Goal: Information Seeking & Learning: Learn about a topic

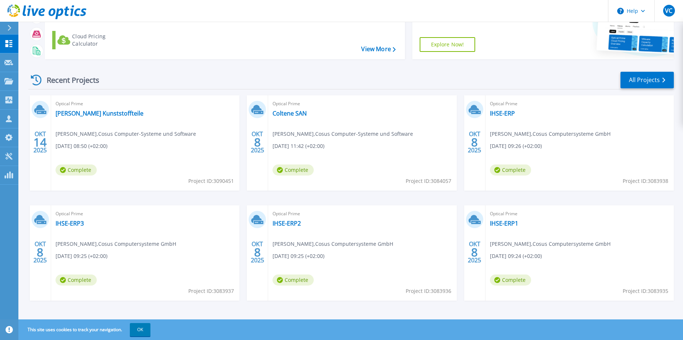
scroll to position [68, 0]
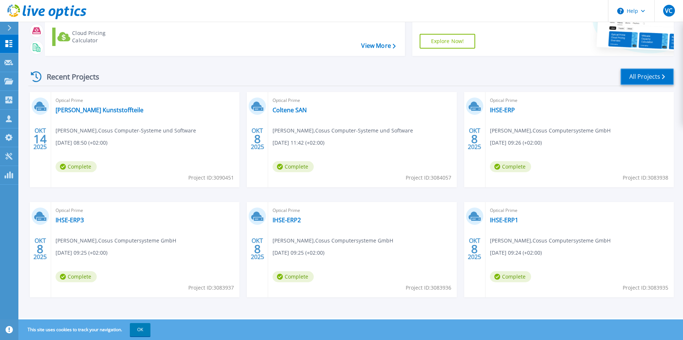
click at [638, 76] on link "All Projects" at bounding box center [646, 76] width 53 height 17
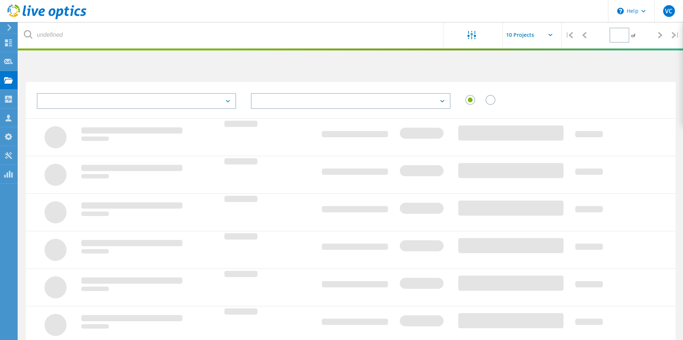
type input "1"
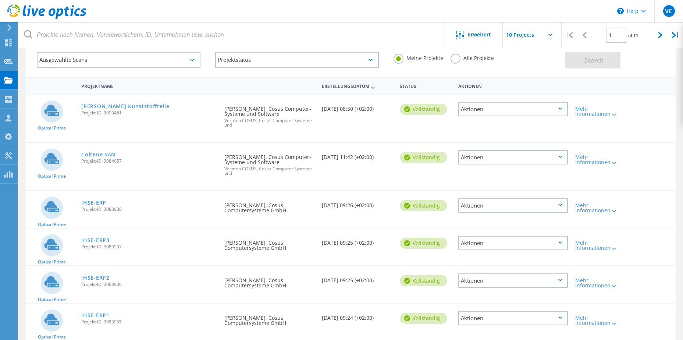
scroll to position [74, 0]
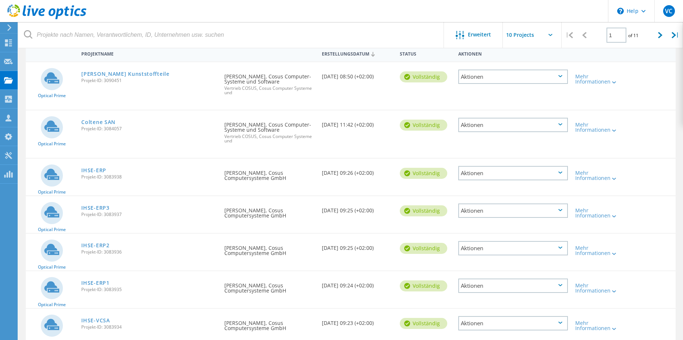
drag, startPoint x: 100, startPoint y: 285, endPoint x: 96, endPoint y: 290, distance: 6.9
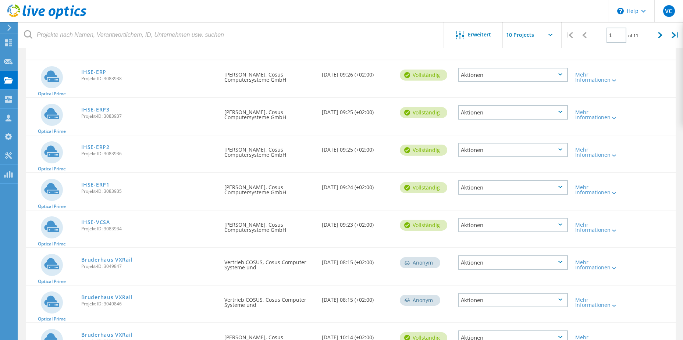
scroll to position [184, 0]
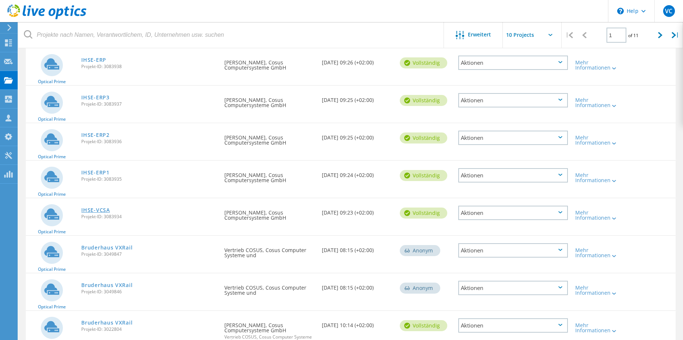
click at [98, 207] on link "IHSE-VCSA" at bounding box center [95, 209] width 28 height 5
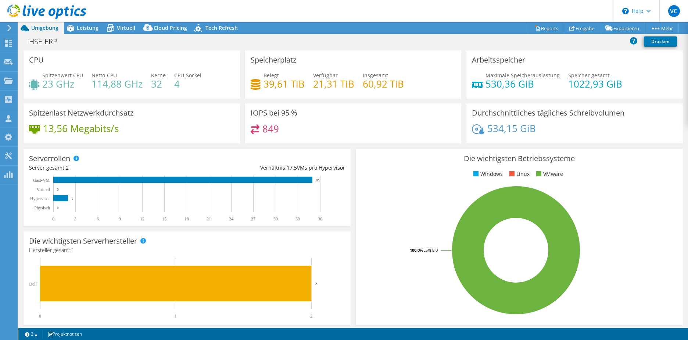
select select "USD"
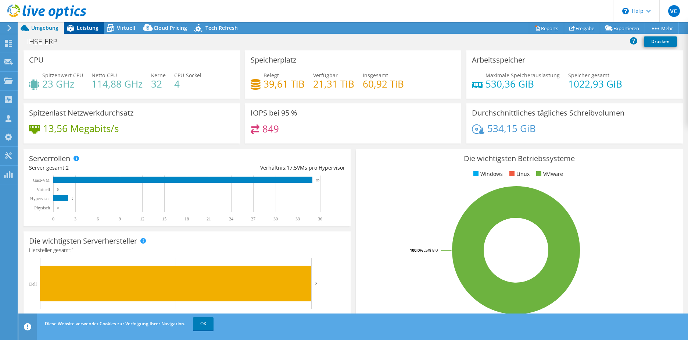
click at [80, 28] on span "Leistung" at bounding box center [88, 27] width 22 height 7
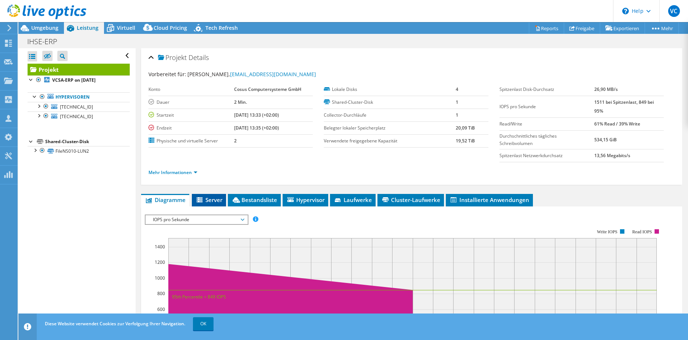
click at [219, 195] on li "Server" at bounding box center [209, 200] width 34 height 13
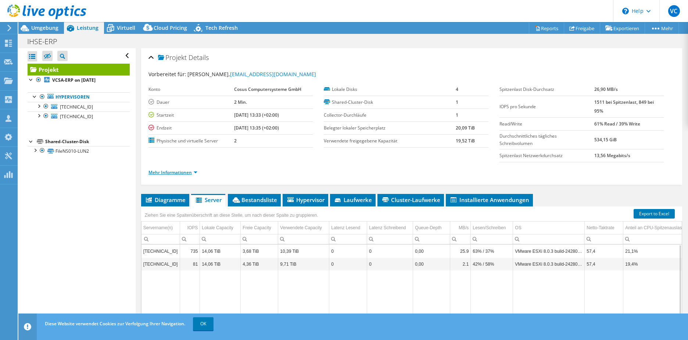
click at [181, 173] on link "Mehr Informationen" at bounding box center [173, 172] width 49 height 6
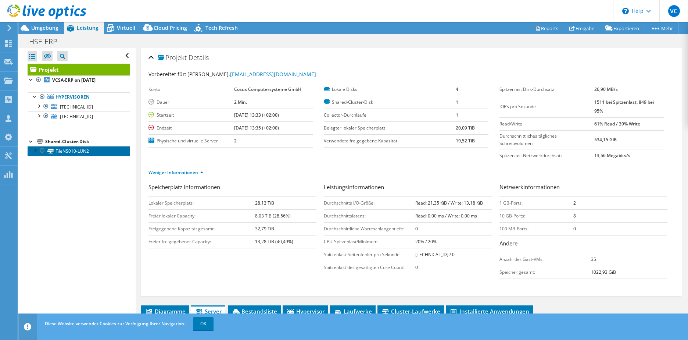
click at [57, 155] on link "FileNS010-LUN2" at bounding box center [79, 151] width 102 height 10
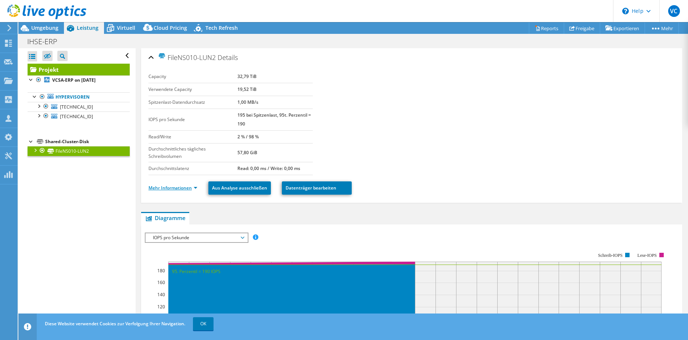
click at [165, 189] on link "Mehr Informationen" at bounding box center [173, 188] width 49 height 6
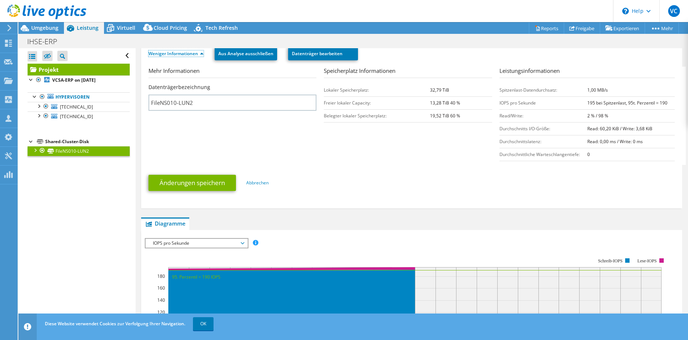
scroll to position [133, 0]
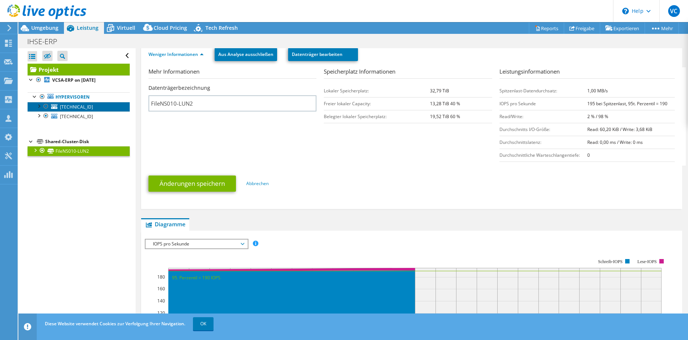
click at [76, 105] on span "10.1.1.101" at bounding box center [76, 107] width 33 height 6
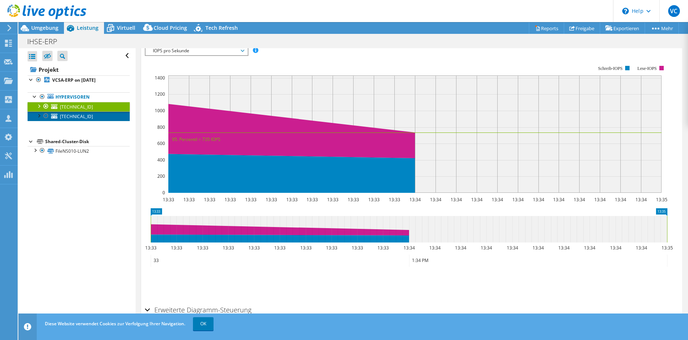
click at [73, 116] on span "10.1.1.102" at bounding box center [76, 116] width 33 height 6
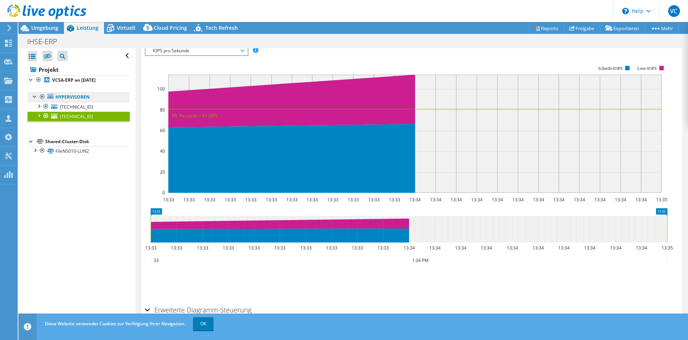
click at [91, 93] on link "Hypervisoren" at bounding box center [79, 97] width 102 height 10
click at [92, 81] on b "VCSA-ERP on 10/8/2025" at bounding box center [73, 80] width 43 height 6
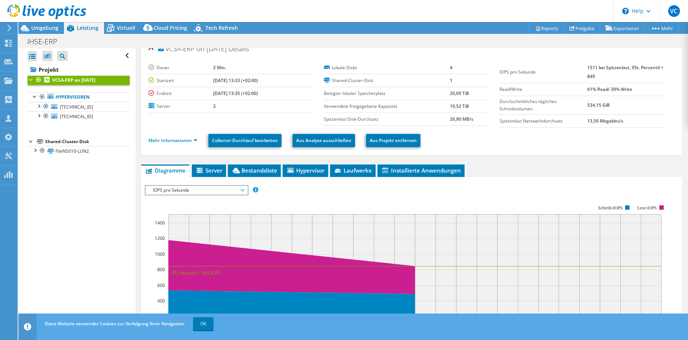
scroll to position [0, 0]
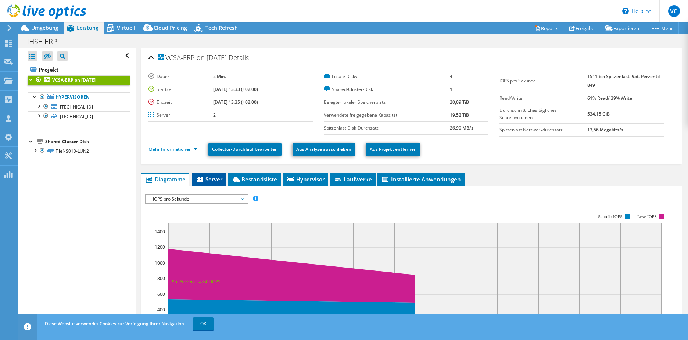
click at [208, 181] on span "Server" at bounding box center [209, 178] width 27 height 7
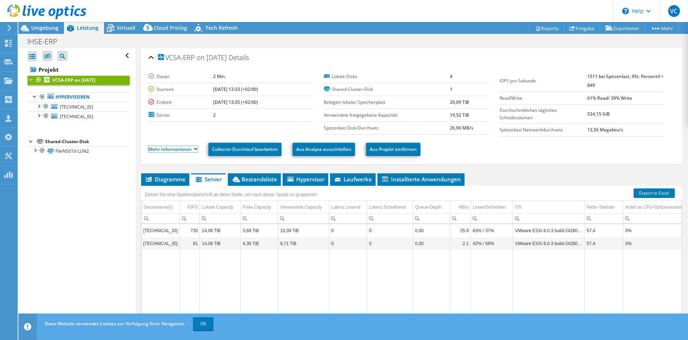
drag, startPoint x: 175, startPoint y: 149, endPoint x: 172, endPoint y: 154, distance: 5.8
click at [174, 149] on link "Mehr Informationen" at bounding box center [173, 149] width 49 height 6
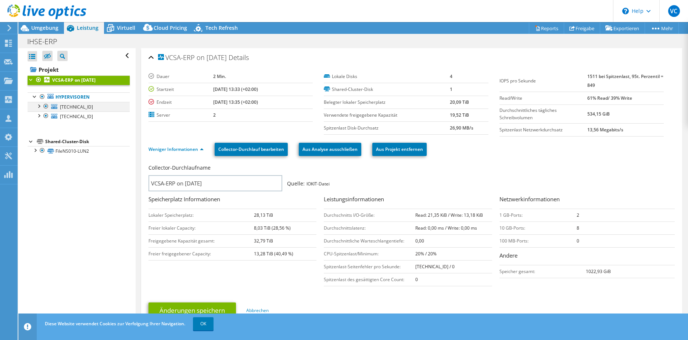
click at [39, 108] on div at bounding box center [38, 105] width 7 height 7
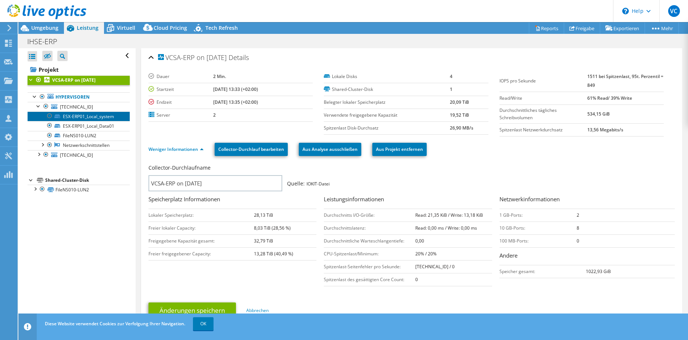
click at [111, 118] on link "ESX-ERP01_Local_system" at bounding box center [79, 116] width 102 height 10
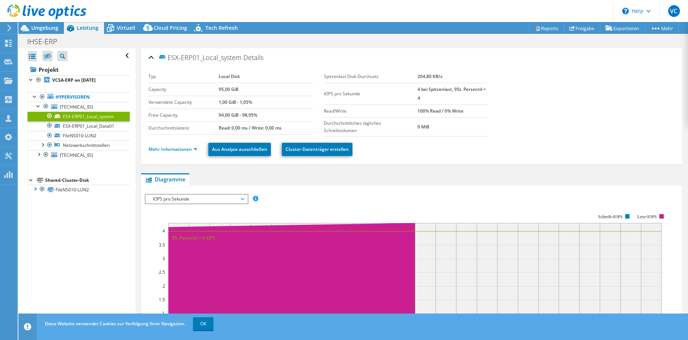
click at [178, 153] on li "Mehr Informationen" at bounding box center [175, 149] width 53 height 8
click at [178, 152] on link "Mehr Informationen" at bounding box center [173, 149] width 49 height 6
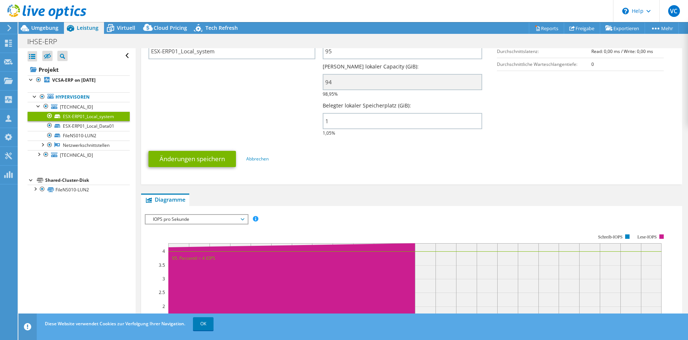
scroll to position [37, 0]
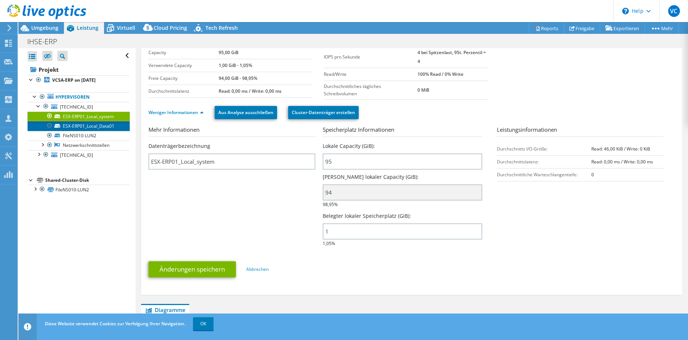
click at [88, 127] on link "ESX-ERP01_Local_Data01" at bounding box center [79, 126] width 102 height 10
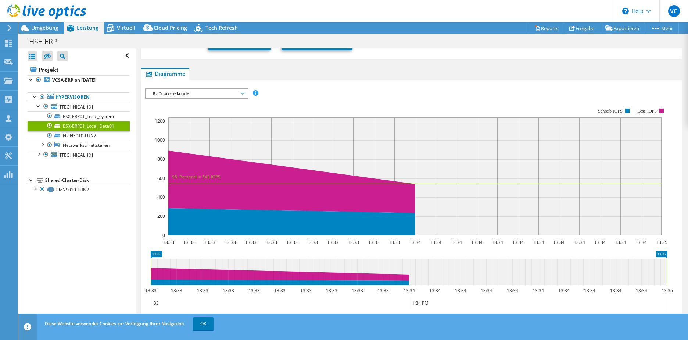
scroll to position [176, 0]
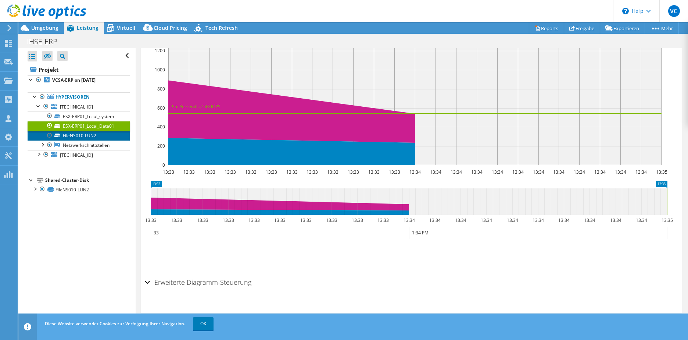
click at [95, 138] on link "FileNS010-LUN2" at bounding box center [79, 136] width 102 height 10
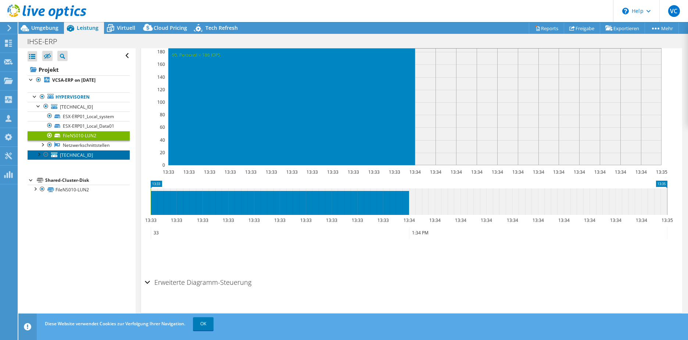
click at [86, 156] on link "[TECHNICAL_ID]" at bounding box center [79, 155] width 102 height 10
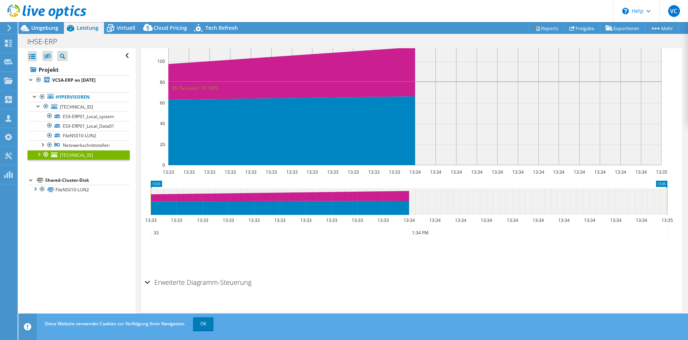
scroll to position [161, 0]
click at [41, 158] on link "[TECHNICAL_ID]" at bounding box center [79, 155] width 102 height 10
click at [92, 78] on b "VCSA-ERP on 10/8/2025" at bounding box center [73, 80] width 43 height 6
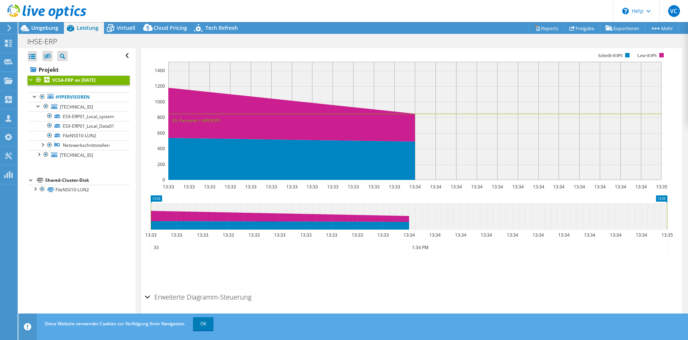
scroll to position [176, 0]
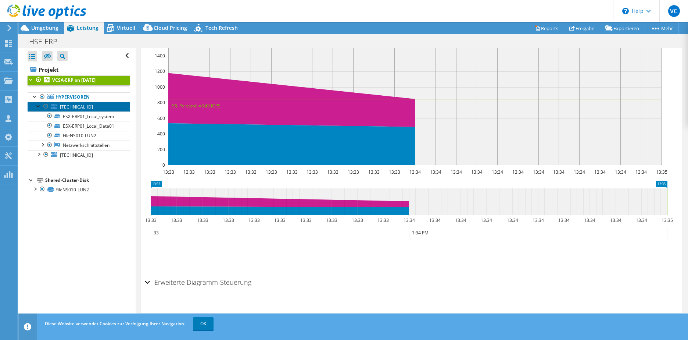
click at [99, 104] on link "10.1.1.101" at bounding box center [79, 107] width 102 height 10
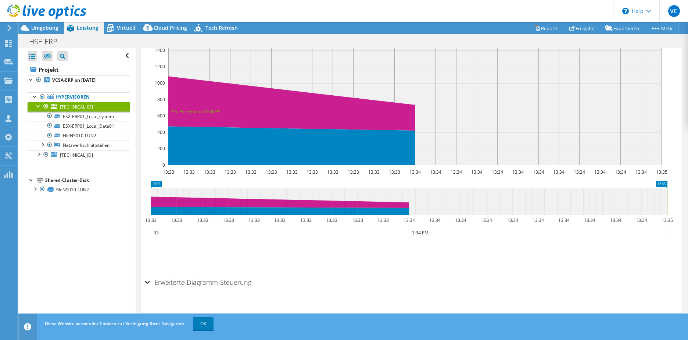
scroll to position [161, 0]
click at [121, 53] on div "Alle öffnen Alle schließen Ausgeschlossene Knoten verbergen Projektbaumfilter" at bounding box center [79, 55] width 102 height 15
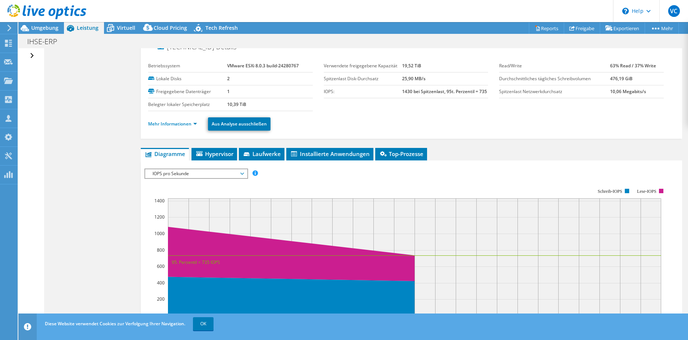
scroll to position [0, 0]
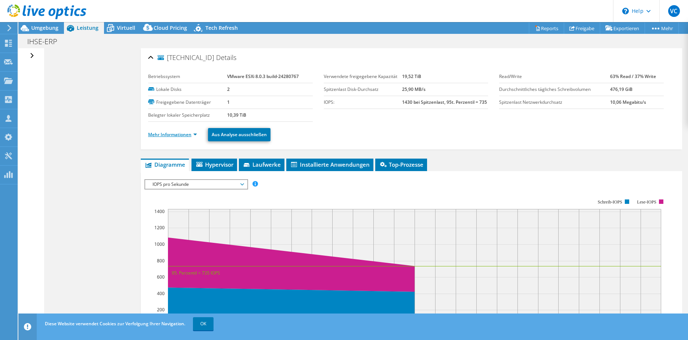
click at [179, 137] on link "Mehr Informationen" at bounding box center [172, 134] width 49 height 6
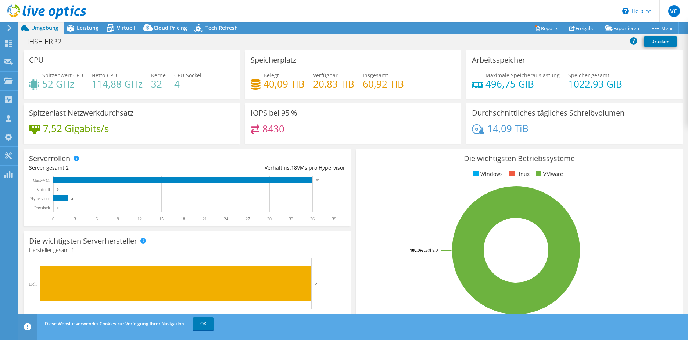
select select "USD"
click at [88, 30] on span "Leistung" at bounding box center [88, 27] width 22 height 7
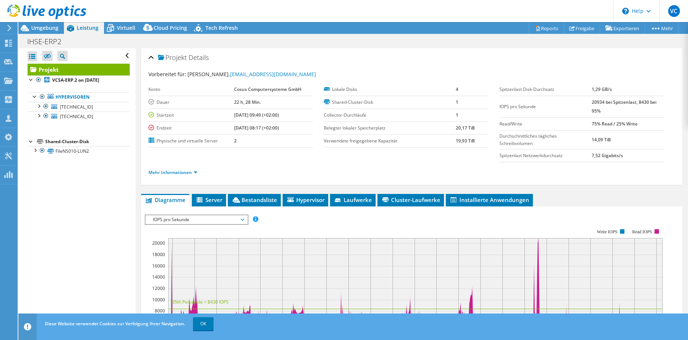
scroll to position [110, 0]
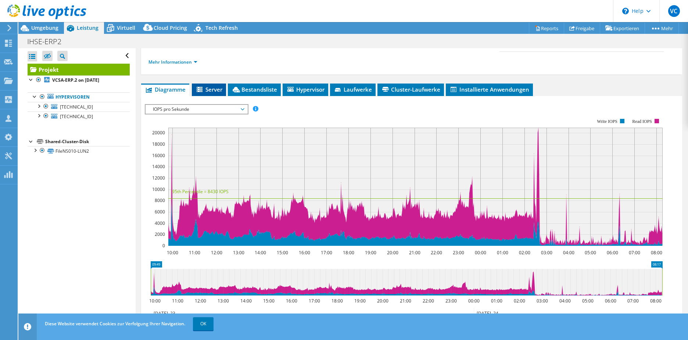
click at [217, 88] on span "Server" at bounding box center [209, 89] width 27 height 7
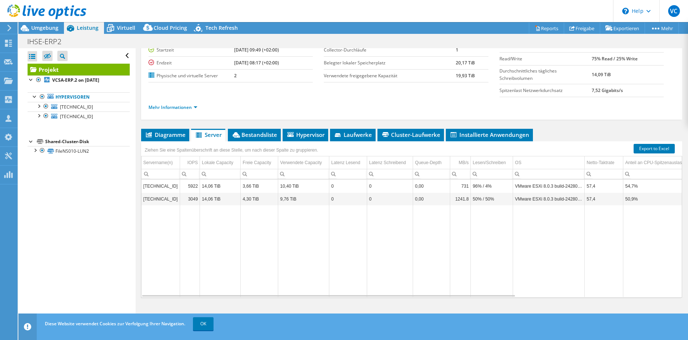
scroll to position [0, 0]
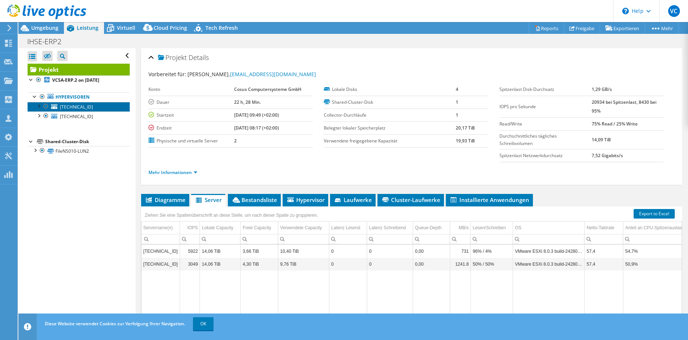
click at [76, 108] on span "10.1.1.101" at bounding box center [76, 107] width 33 height 6
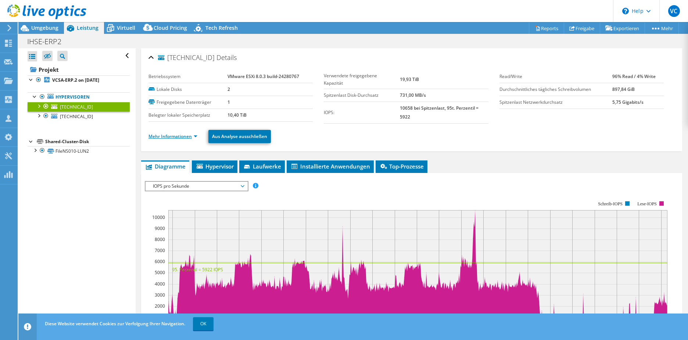
click at [180, 137] on link "Mehr Informationen" at bounding box center [173, 136] width 49 height 6
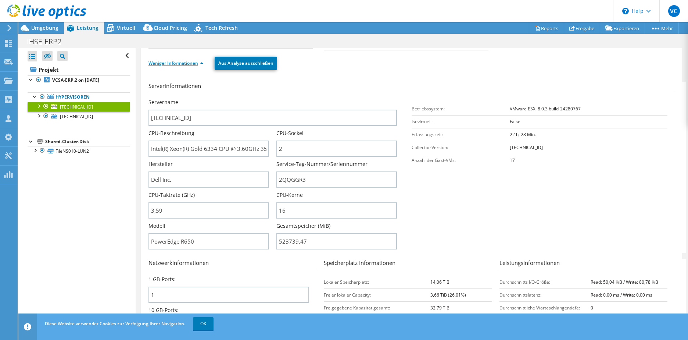
scroll to position [74, 0]
drag, startPoint x: 312, startPoint y: 178, endPoint x: 278, endPoint y: 178, distance: 33.5
click at [278, 178] on input "2QQGGR3" at bounding box center [336, 179] width 121 height 16
click at [89, 115] on link "[TECHNICAL_ID]" at bounding box center [79, 116] width 102 height 10
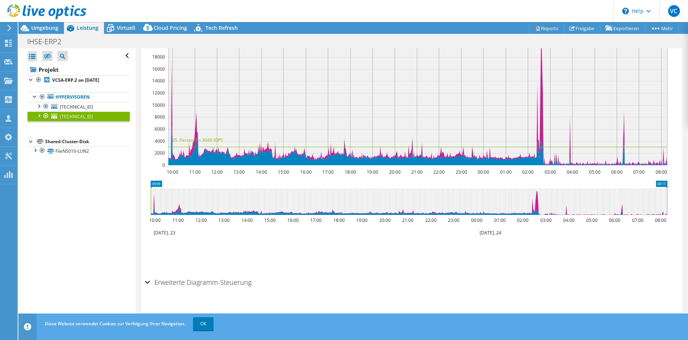
scroll to position [0, 0]
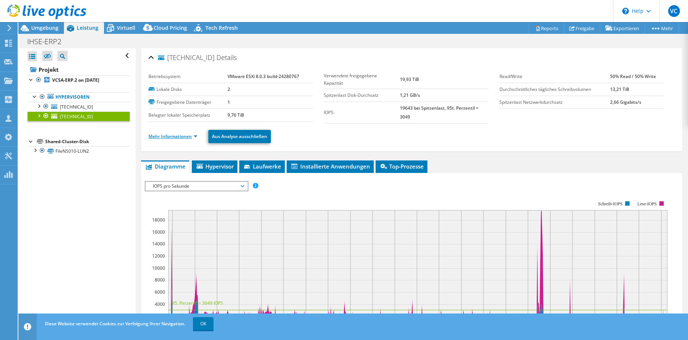
click at [180, 139] on link "Mehr Informationen" at bounding box center [173, 136] width 49 height 6
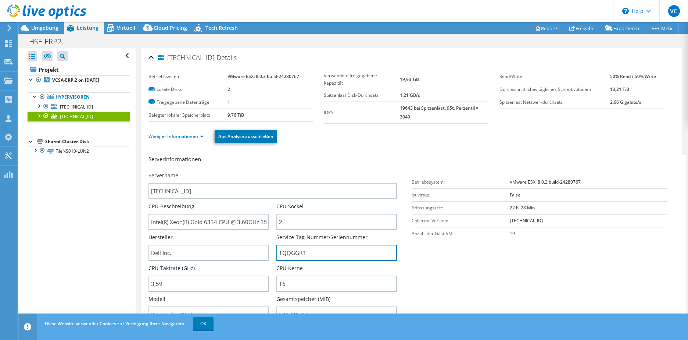
drag, startPoint x: 329, startPoint y: 260, endPoint x: 272, endPoint y: 251, distance: 58.4
click at [272, 172] on div "Servername 10.1.1.102 CPU-Beschreibung Intel(R) Xeon(R) Gold 6334 CPU @ 3.60GHz…" at bounding box center [277, 172] width 256 height 0
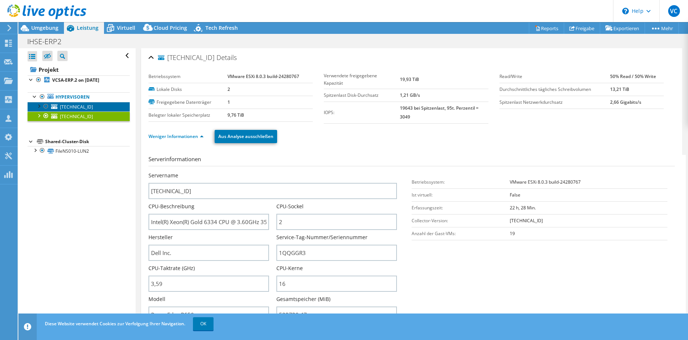
click at [74, 107] on span "[TECHNICAL_ID]" at bounding box center [76, 107] width 33 height 6
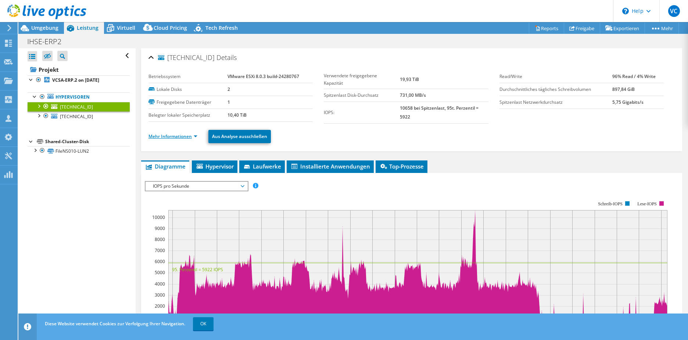
click at [167, 135] on link "Mehr Informationen" at bounding box center [173, 136] width 49 height 6
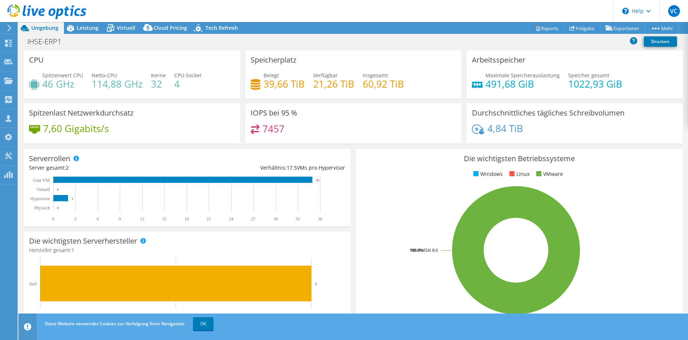
select select "USD"
click at [78, 29] on span "Leistung" at bounding box center [88, 27] width 22 height 7
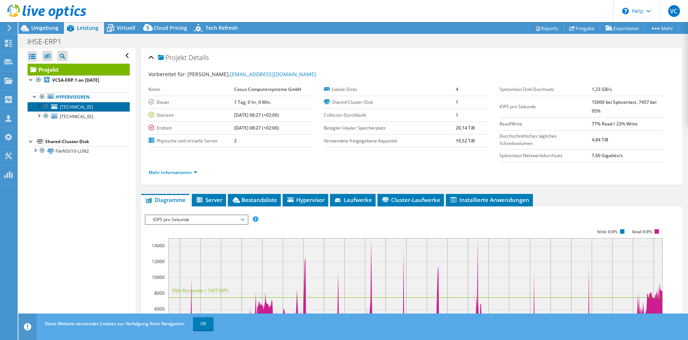
click at [73, 103] on link "10.1.1.101" at bounding box center [79, 107] width 102 height 10
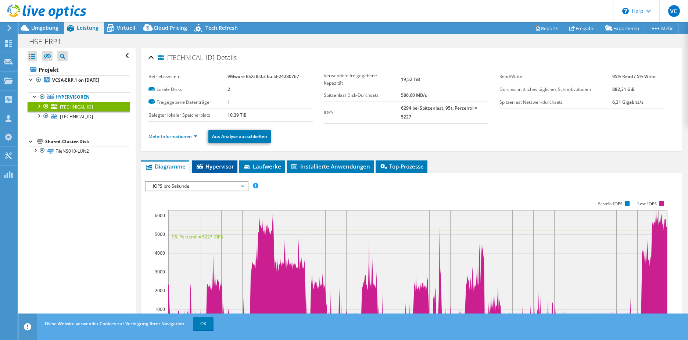
click at [211, 164] on span "Hypervisor" at bounding box center [215, 166] width 38 height 7
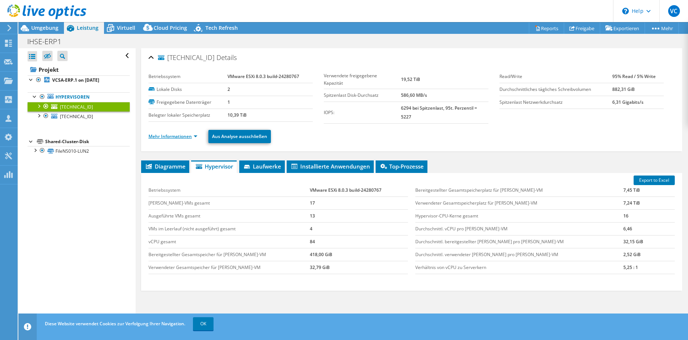
click at [180, 135] on link "Mehr Informationen" at bounding box center [173, 136] width 49 height 6
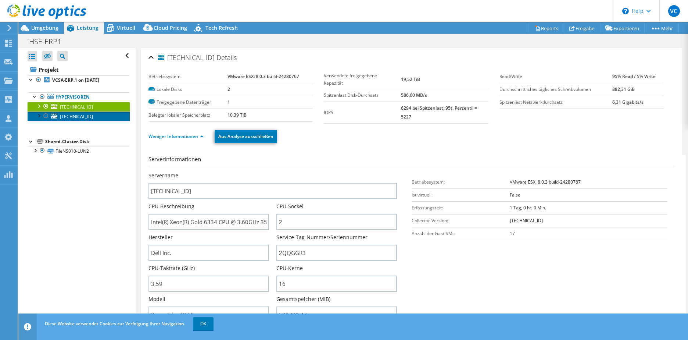
click at [94, 114] on link "[TECHNICAL_ID]" at bounding box center [79, 116] width 102 height 10
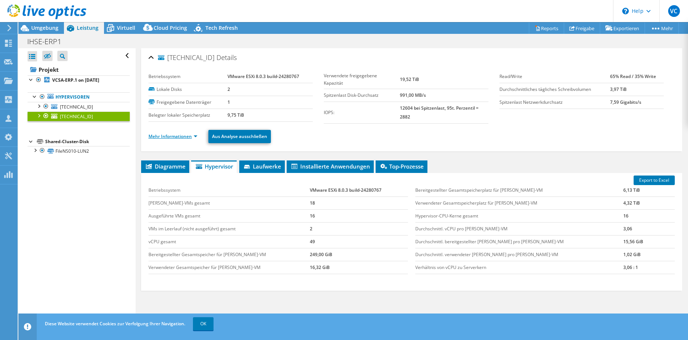
click at [181, 136] on link "Mehr Informationen" at bounding box center [173, 136] width 49 height 6
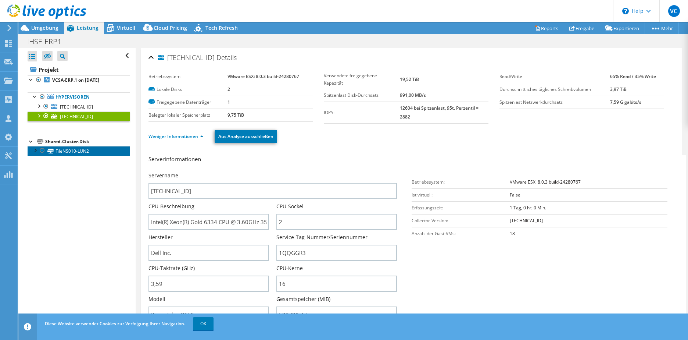
click at [99, 151] on link "FileNS010-LUN2" at bounding box center [79, 151] width 102 height 10
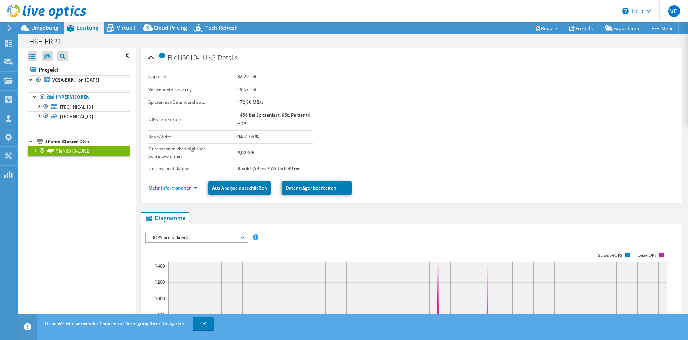
click at [169, 189] on link "Mehr Informationen" at bounding box center [173, 188] width 49 height 6
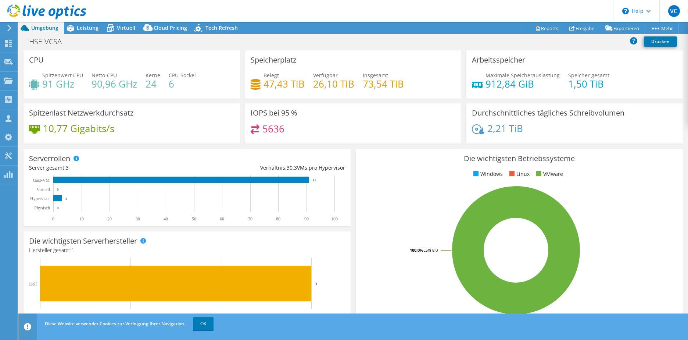
select select "USD"
click at [82, 30] on span "Leistung" at bounding box center [88, 27] width 22 height 7
select select "USD"
click at [92, 31] on span "Leistung" at bounding box center [88, 27] width 22 height 7
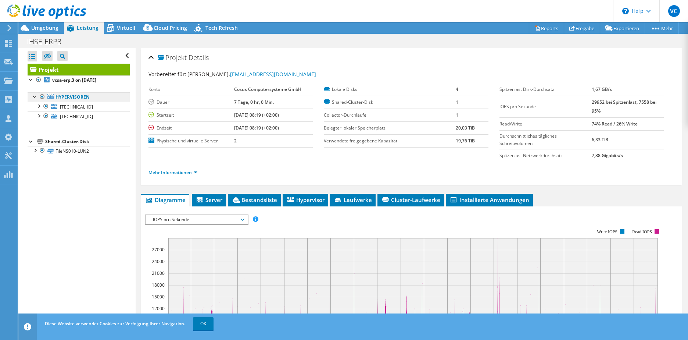
click at [72, 98] on link "Hypervisoren" at bounding box center [79, 97] width 102 height 10
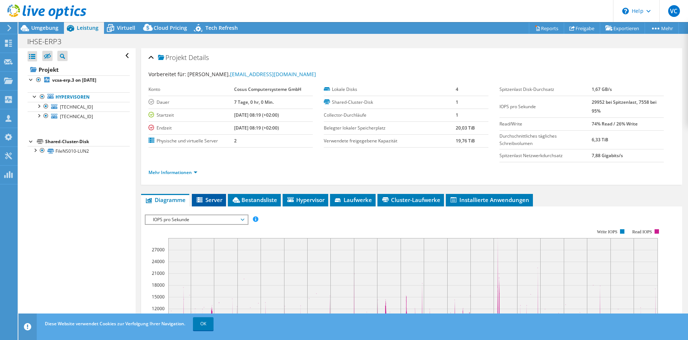
click at [214, 201] on span "Server" at bounding box center [209, 199] width 27 height 7
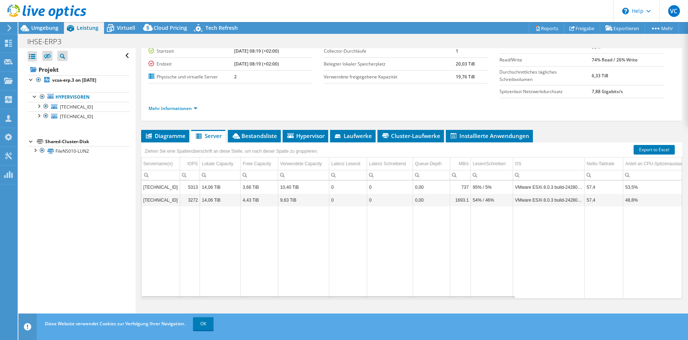
scroll to position [65, 0]
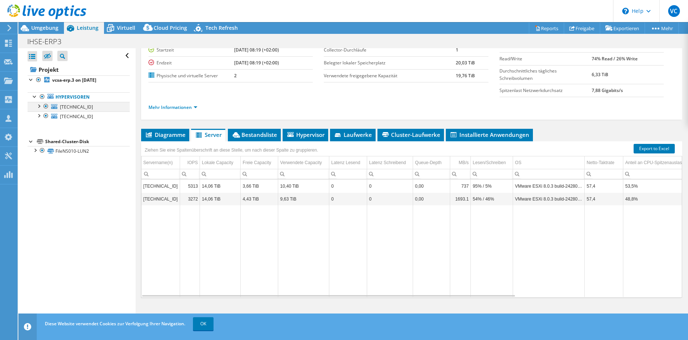
click at [39, 107] on div at bounding box center [38, 105] width 7 height 7
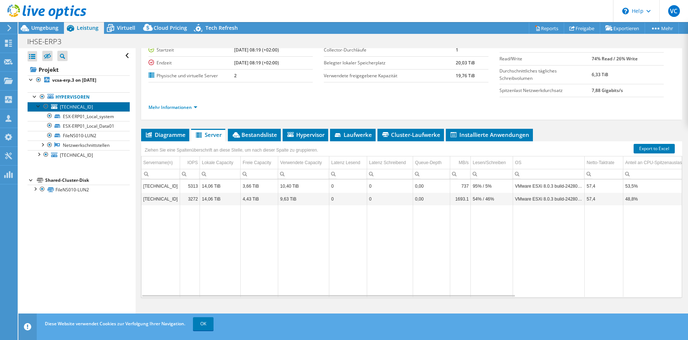
click at [69, 106] on span "[TECHNICAL_ID]" at bounding box center [76, 107] width 33 height 6
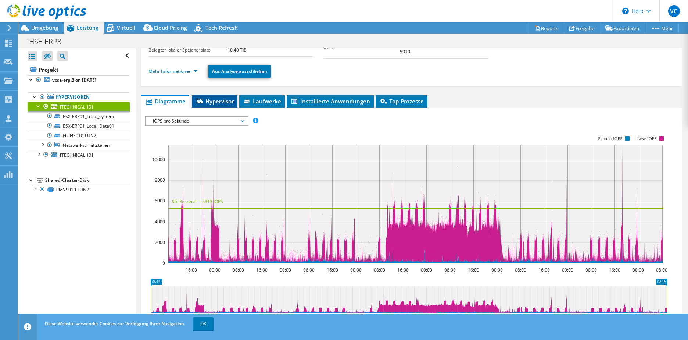
click at [219, 104] on span "Hypervisor" at bounding box center [215, 100] width 38 height 7
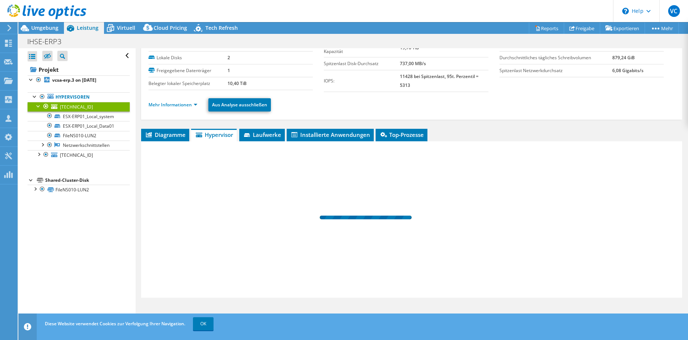
scroll to position [32, 0]
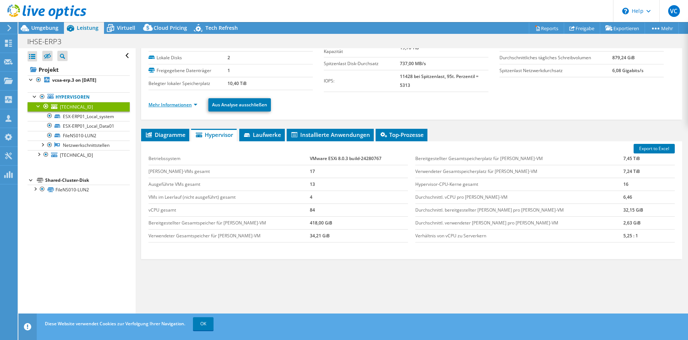
click at [189, 102] on link "Mehr Informationen" at bounding box center [173, 104] width 49 height 6
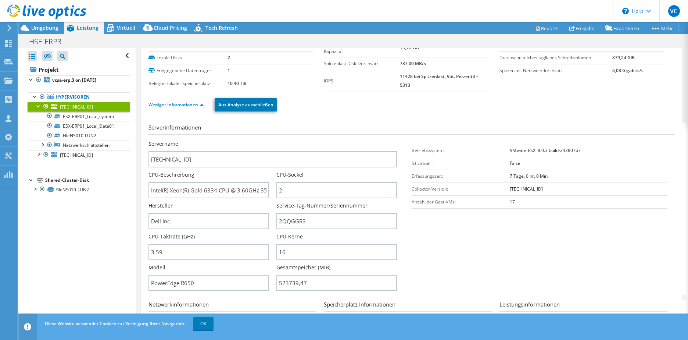
click at [83, 27] on span "Leistung" at bounding box center [88, 27] width 22 height 7
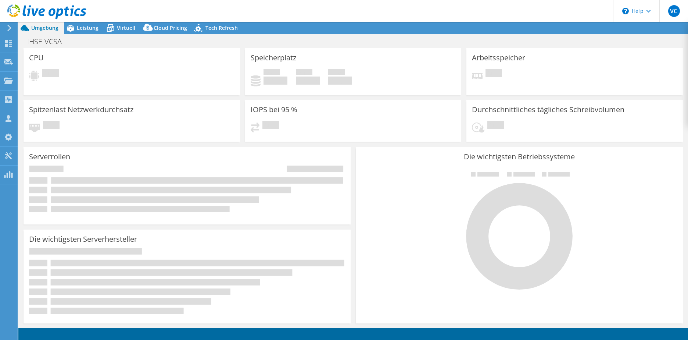
select select "USD"
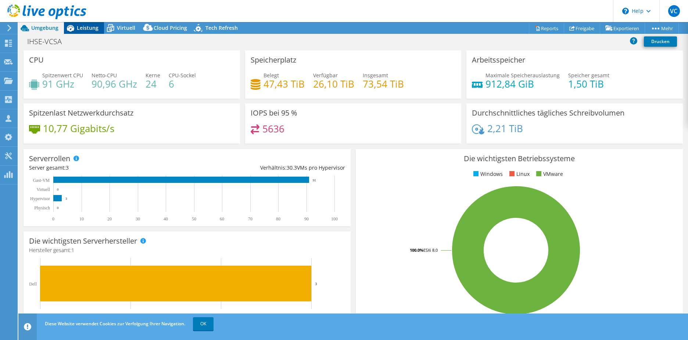
click at [93, 29] on span "Leistung" at bounding box center [88, 27] width 22 height 7
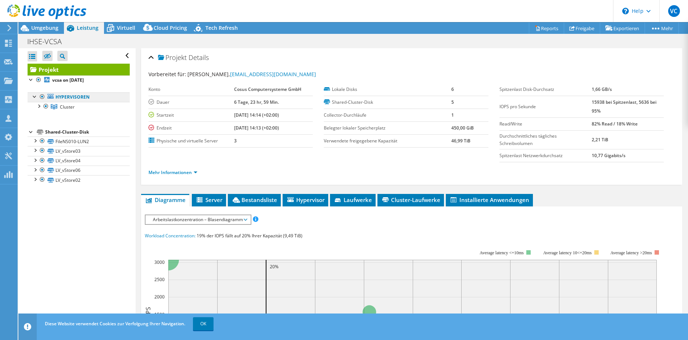
click at [76, 96] on link "Hypervisoren" at bounding box center [79, 97] width 102 height 10
click at [39, 107] on div at bounding box center [38, 105] width 7 height 7
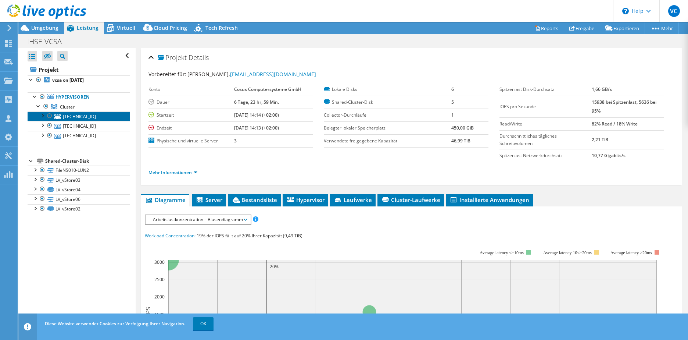
click at [82, 119] on link "[TECHNICAL_ID]" at bounding box center [79, 116] width 102 height 10
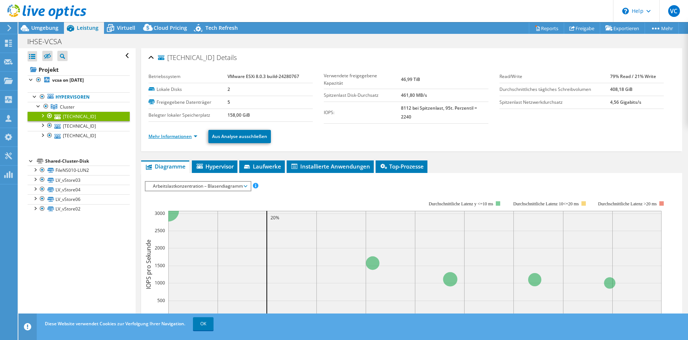
click at [185, 136] on link "Mehr Informationen" at bounding box center [173, 136] width 49 height 6
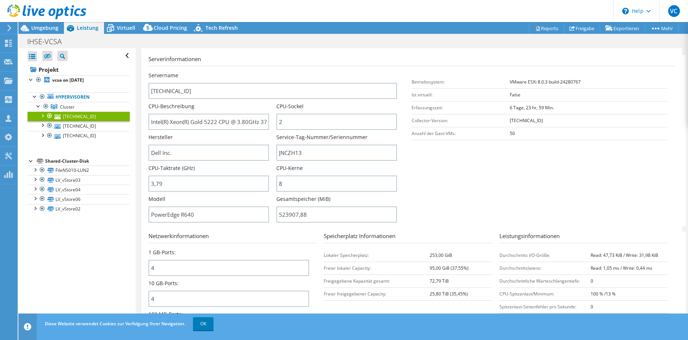
scroll to position [74, 0]
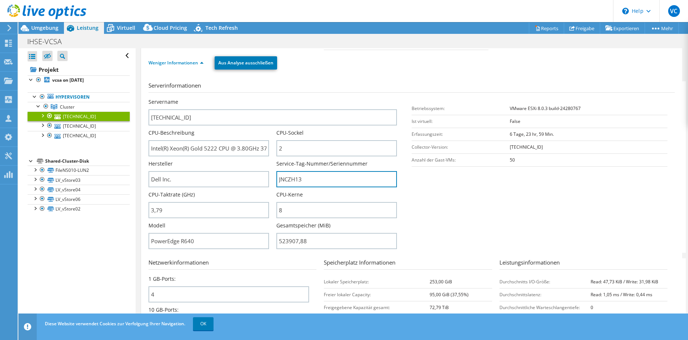
drag, startPoint x: 314, startPoint y: 175, endPoint x: 271, endPoint y: 182, distance: 43.3
click at [271, 98] on div "Servername [TECHNICAL_ID] CPU-Beschreibung Intel(R) Xeon(R) Gold 5222 CPU @ 3.8…" at bounding box center [277, 98] width 256 height 0
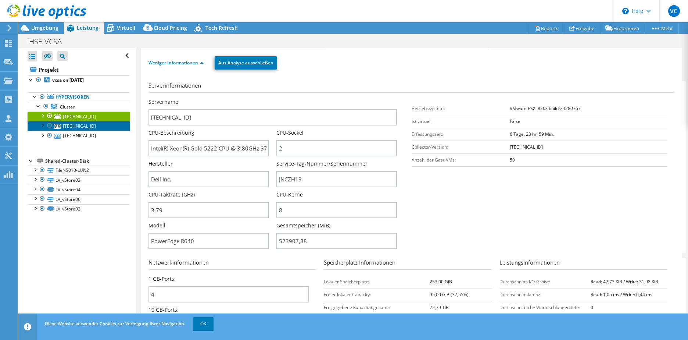
click at [78, 127] on link "[TECHNICAL_ID]" at bounding box center [79, 126] width 102 height 10
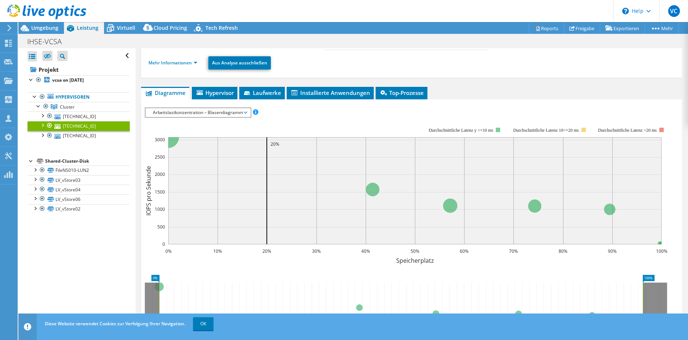
click at [187, 66] on li "Mehr Informationen" at bounding box center [175, 63] width 53 height 8
click at [187, 63] on link "Mehr Informationen" at bounding box center [173, 63] width 49 height 6
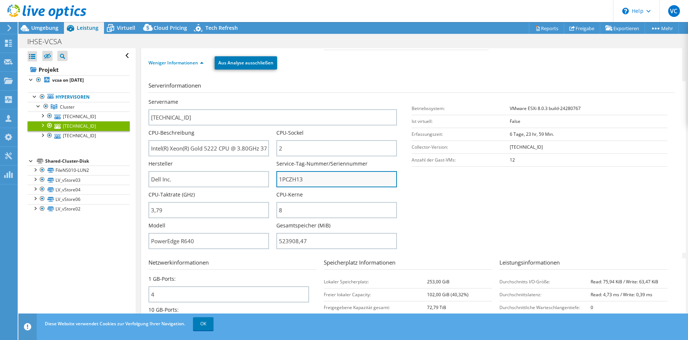
click at [302, 181] on input "1PCZH13" at bounding box center [336, 179] width 121 height 16
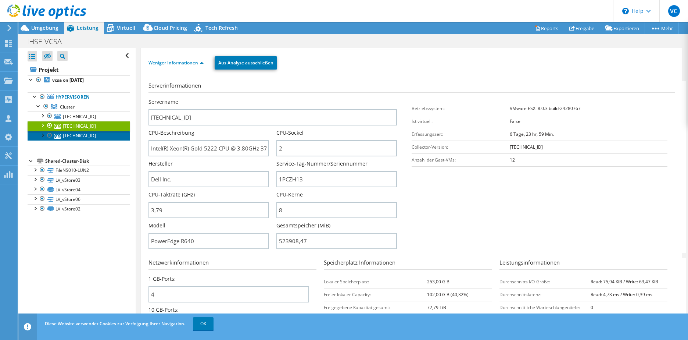
click at [72, 134] on link "10.1.1.131" at bounding box center [79, 136] width 102 height 10
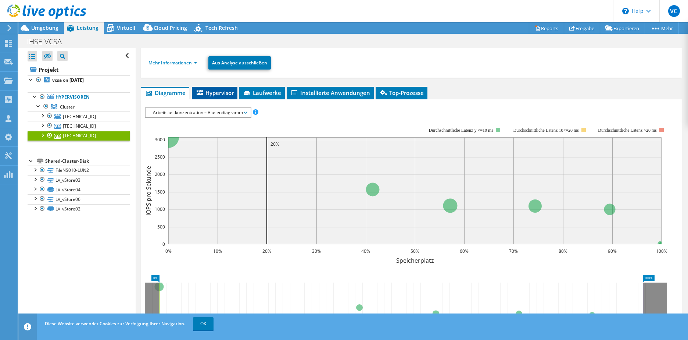
click at [204, 95] on span "Hypervisor" at bounding box center [215, 92] width 38 height 7
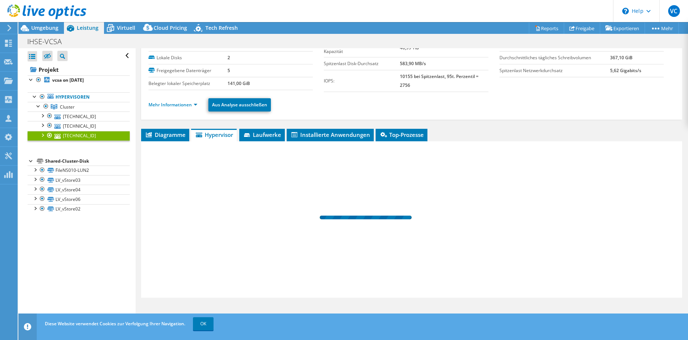
scroll to position [32, 0]
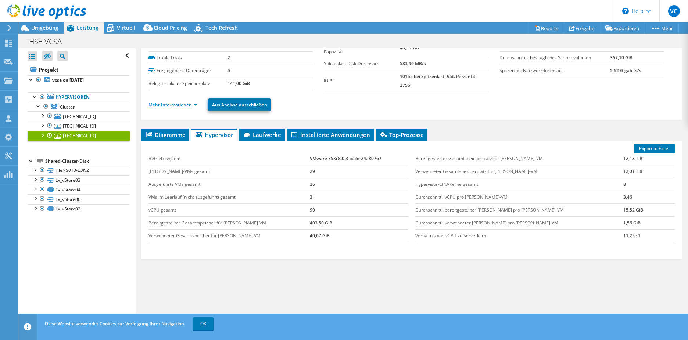
click at [165, 104] on link "Mehr Informationen" at bounding box center [173, 104] width 49 height 6
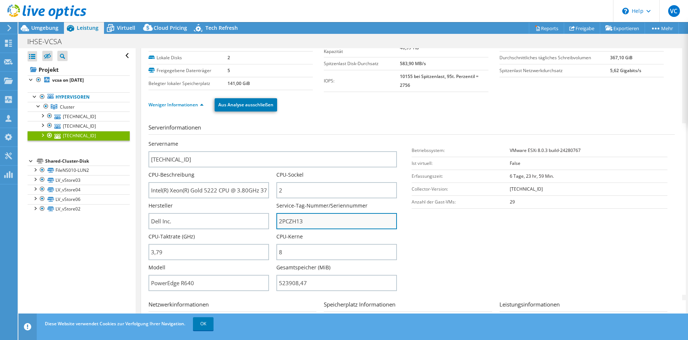
drag, startPoint x: 307, startPoint y: 217, endPoint x: 276, endPoint y: 219, distance: 31.0
click at [276, 219] on input "2PCZH13" at bounding box center [336, 221] width 121 height 16
click at [38, 172] on div at bounding box center [34, 168] width 7 height 7
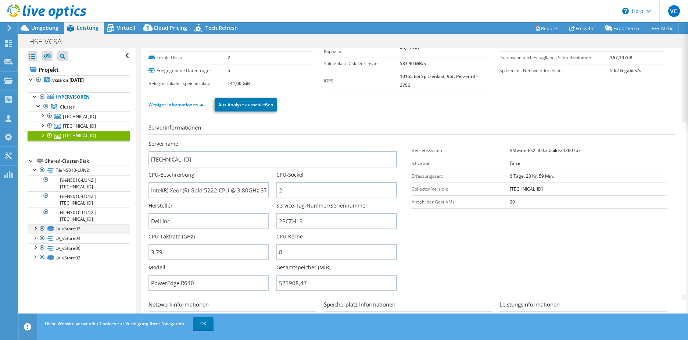
click at [36, 228] on div at bounding box center [34, 227] width 7 height 7
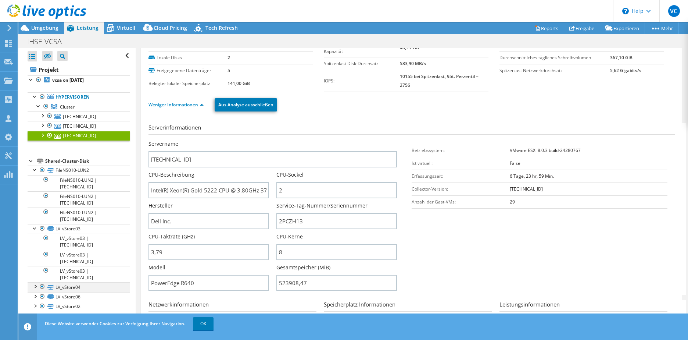
click at [36, 282] on div at bounding box center [34, 285] width 7 height 7
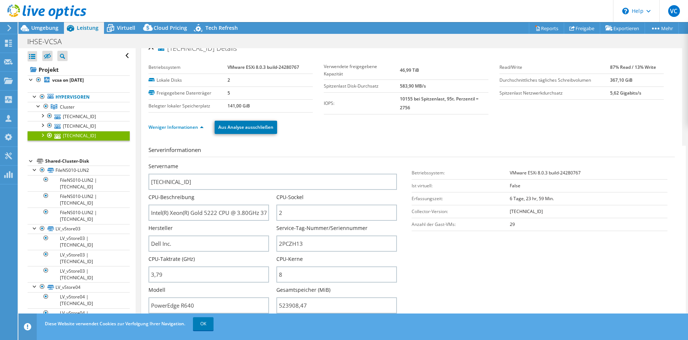
scroll to position [0, 0]
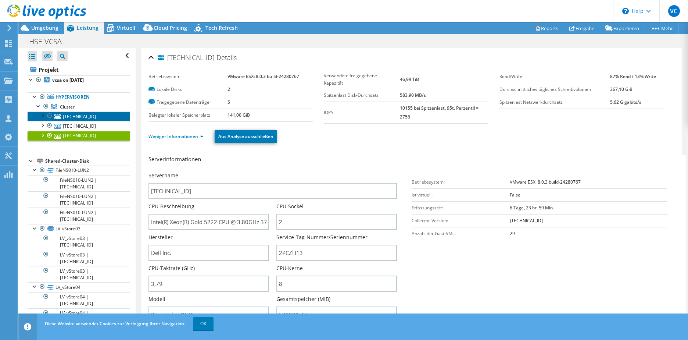
click at [97, 120] on link "10.1.1.133" at bounding box center [79, 116] width 102 height 10
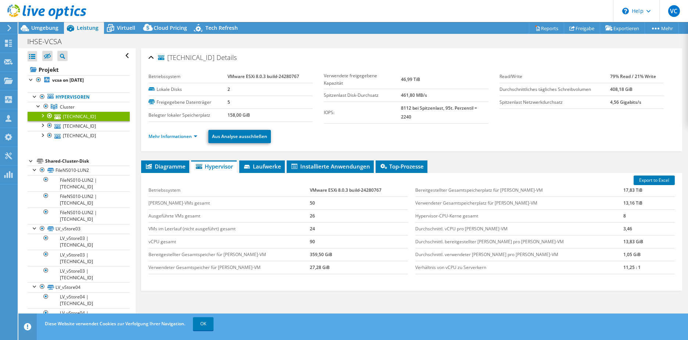
click at [174, 132] on li "Mehr Informationen" at bounding box center [175, 136] width 53 height 8
click at [173, 133] on link "Mehr Informationen" at bounding box center [173, 136] width 49 height 6
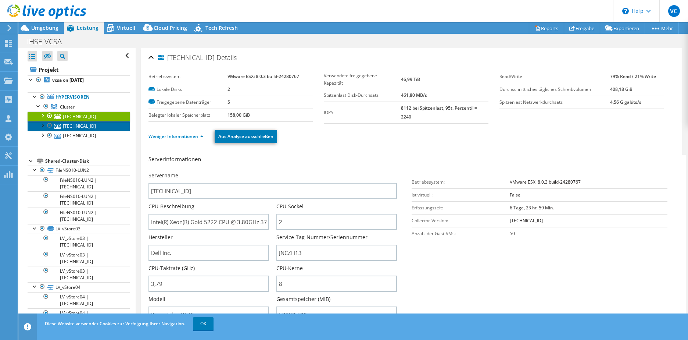
click at [76, 126] on link "10.1.1.132" at bounding box center [79, 126] width 102 height 10
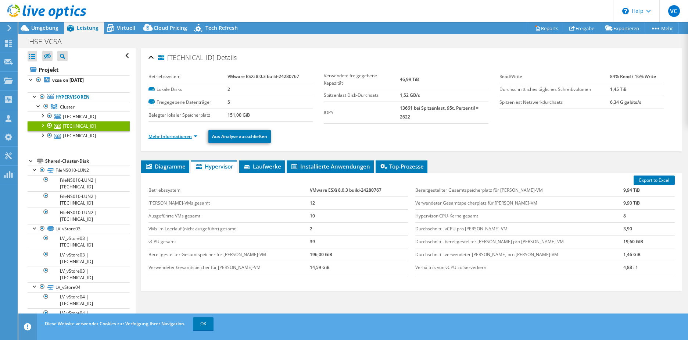
click at [178, 138] on link "Mehr Informationen" at bounding box center [173, 136] width 49 height 6
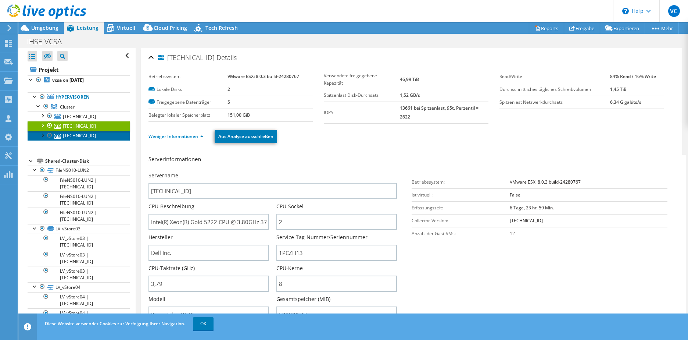
click at [109, 136] on link "10.1.1.131" at bounding box center [79, 136] width 102 height 10
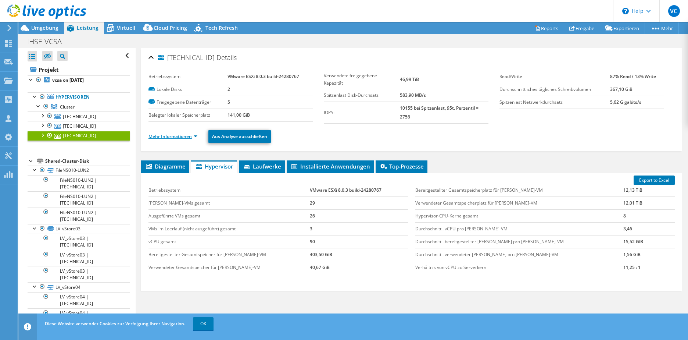
click at [190, 135] on link "Mehr Informationen" at bounding box center [173, 136] width 49 height 6
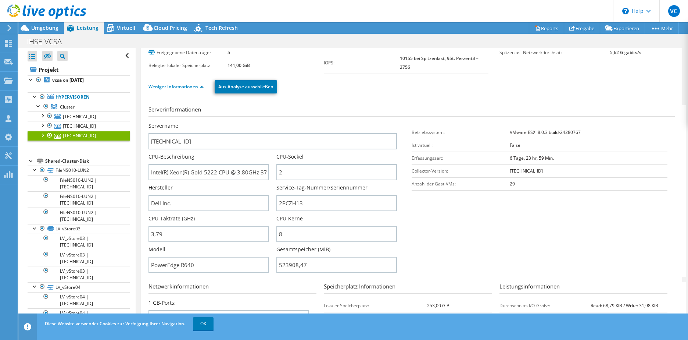
scroll to position [37, 0]
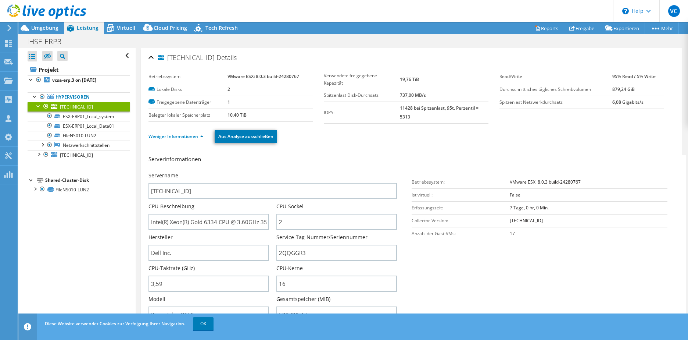
select select "USD"
